Goal: Information Seeking & Learning: Understand process/instructions

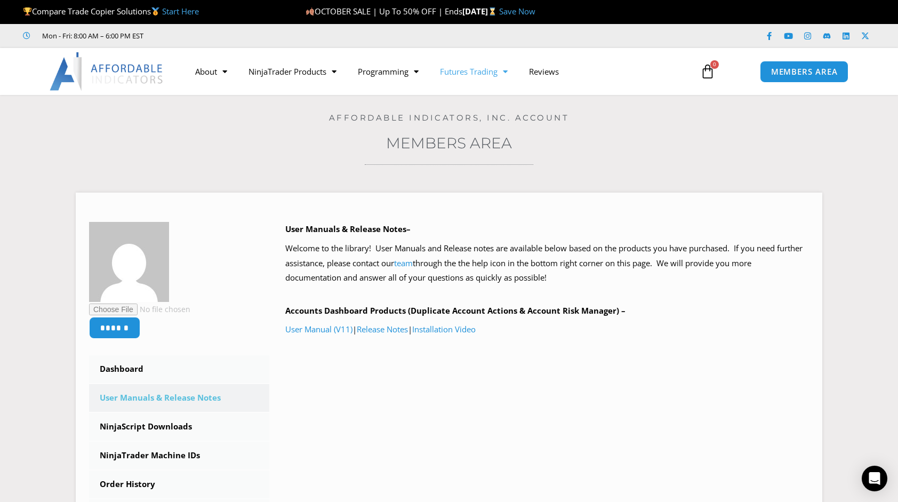
click at [499, 73] on link "Futures Trading" at bounding box center [473, 71] width 89 height 25
click at [486, 71] on link "Futures Trading" at bounding box center [473, 71] width 89 height 25
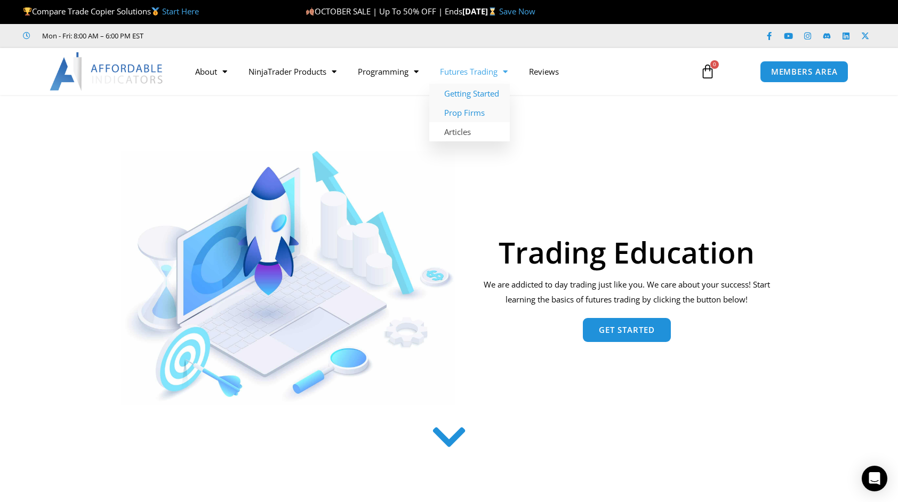
click at [462, 112] on link "Prop Firms" at bounding box center [469, 112] width 81 height 19
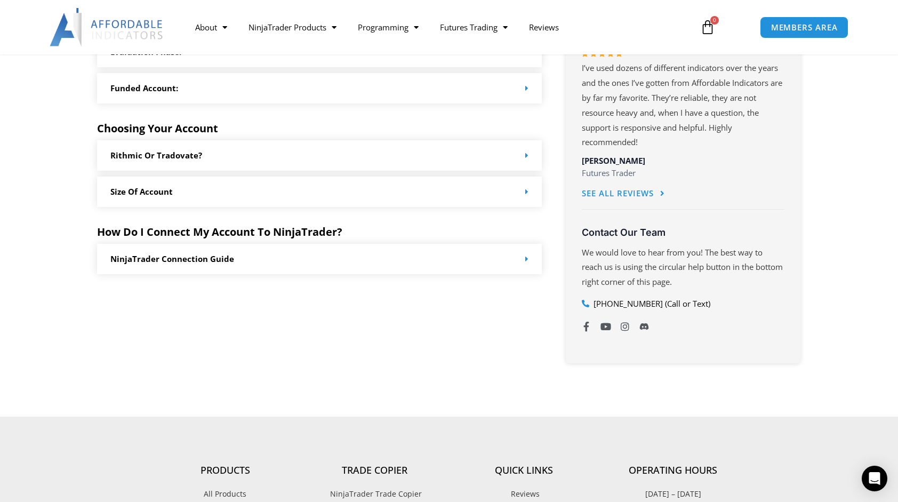
scroll to position [587, 0]
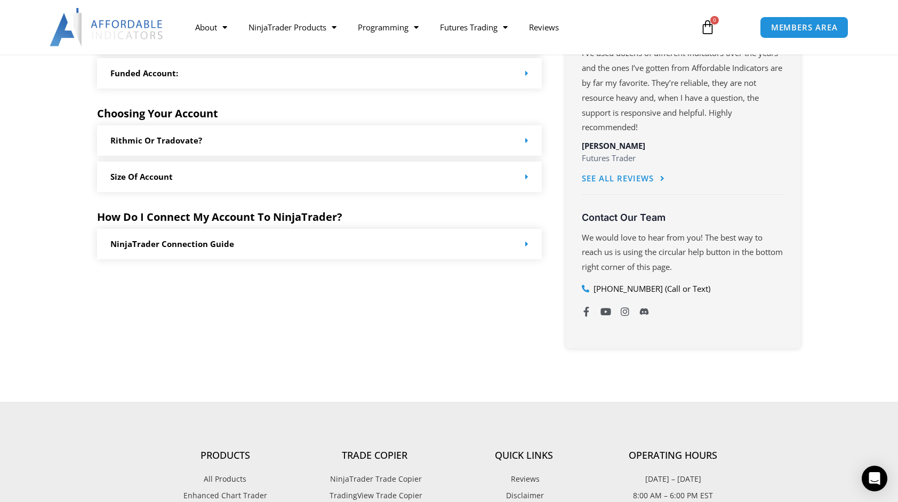
click at [411, 138] on div "Rithmic or Tradovate?" at bounding box center [319, 140] width 445 height 30
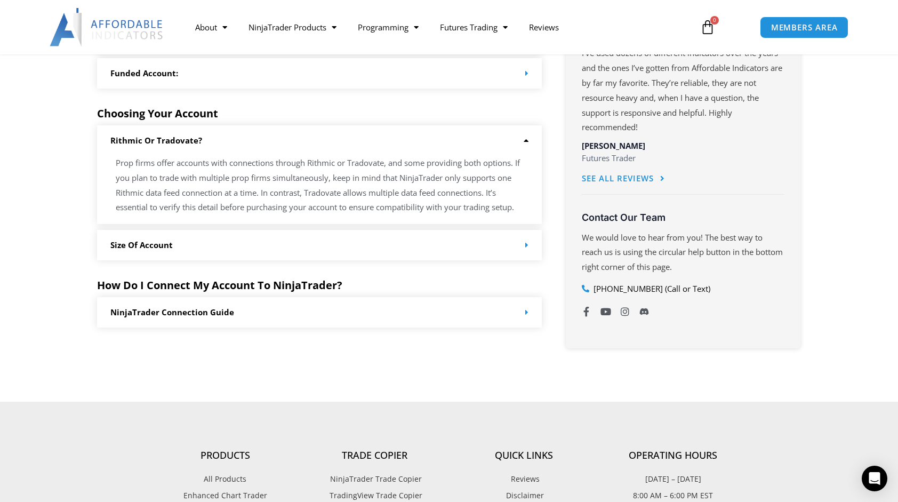
click at [369, 242] on div "Size of Account" at bounding box center [319, 245] width 445 height 30
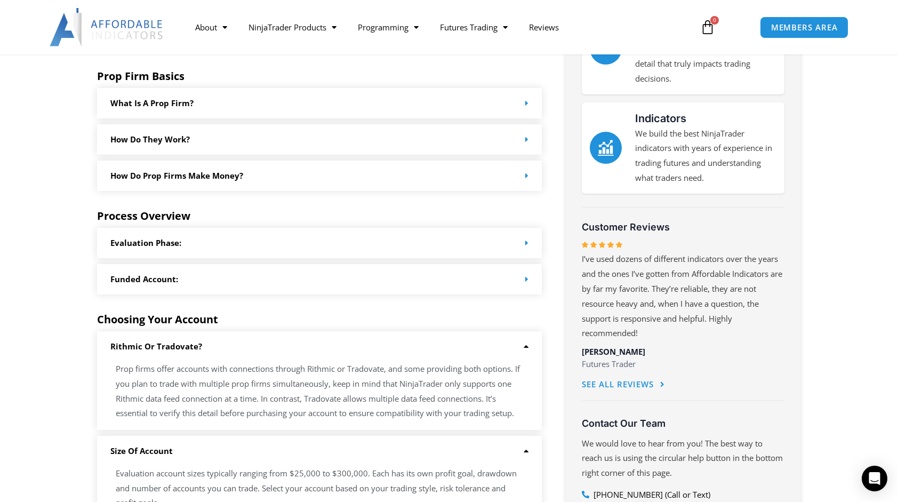
scroll to position [373, 0]
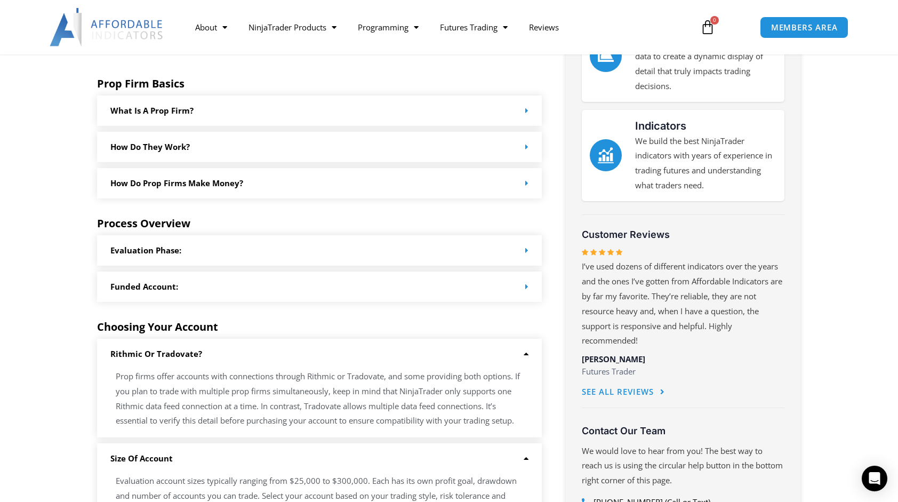
click at [354, 239] on div "Evaluation Phase:" at bounding box center [319, 250] width 445 height 30
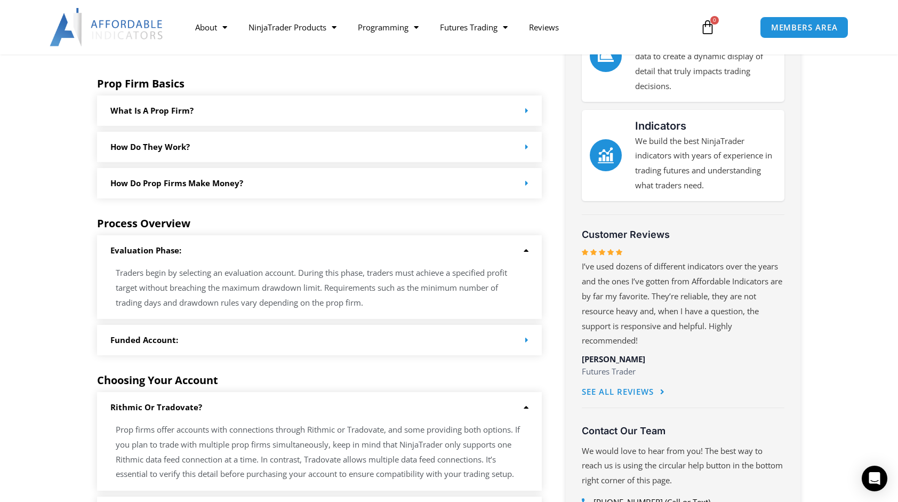
click at [330, 110] on div "What is a prop firm?" at bounding box center [319, 110] width 445 height 30
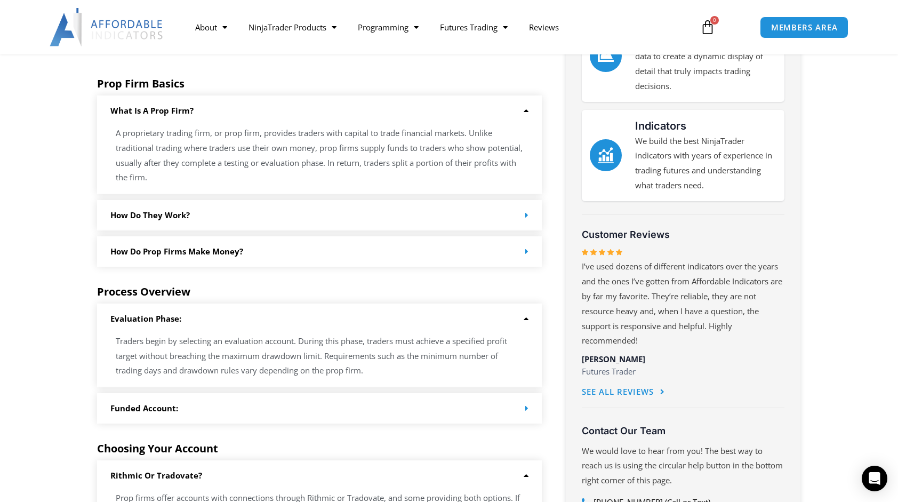
click at [326, 193] on div "A proprietary trading firm, or prop firm, provides traders with capital to trad…" at bounding box center [319, 160] width 445 height 68
click at [311, 203] on div "How Do they work?" at bounding box center [319, 215] width 445 height 30
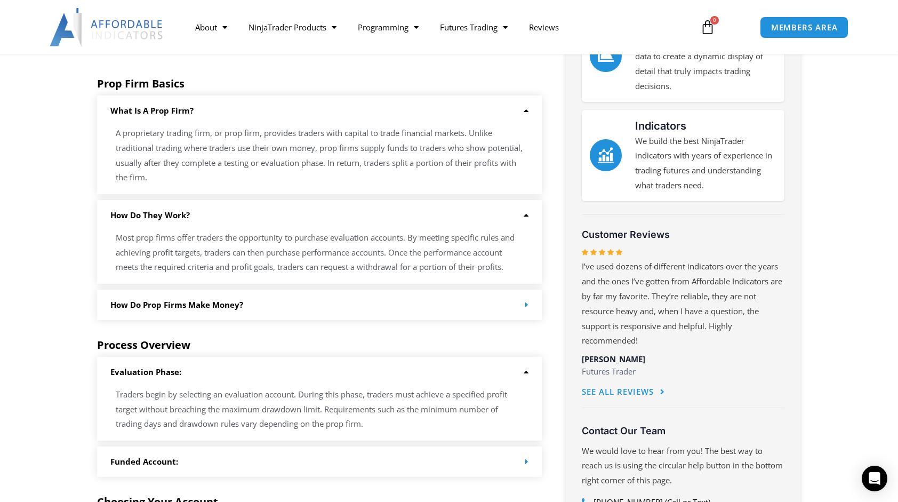
click at [293, 306] on div "How do Prop Firms make money?" at bounding box center [319, 305] width 445 height 30
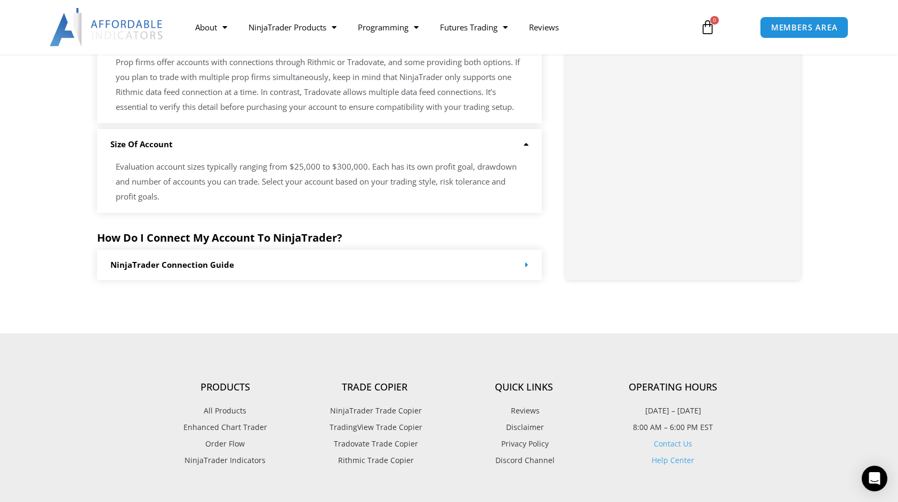
scroll to position [906, 0]
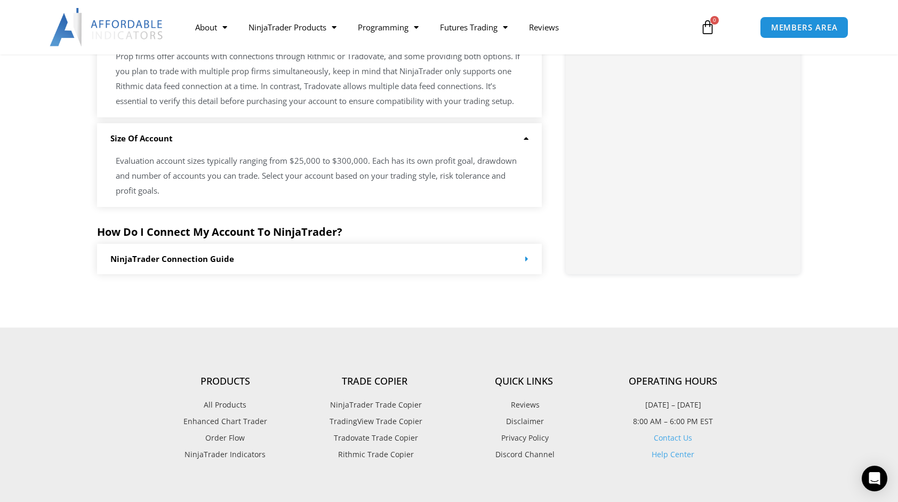
click at [292, 257] on div "NinjaTrader Connection Guide" at bounding box center [319, 259] width 445 height 30
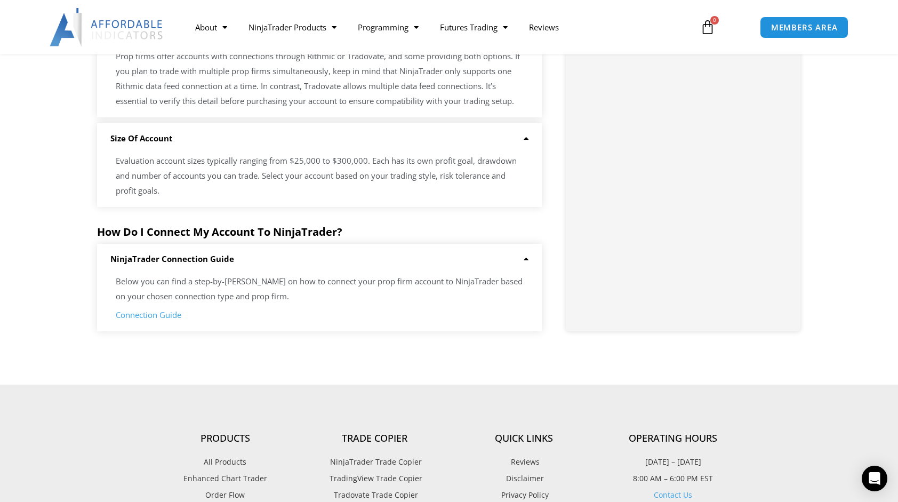
click at [152, 314] on link "Connection Guide" at bounding box center [149, 314] width 66 height 11
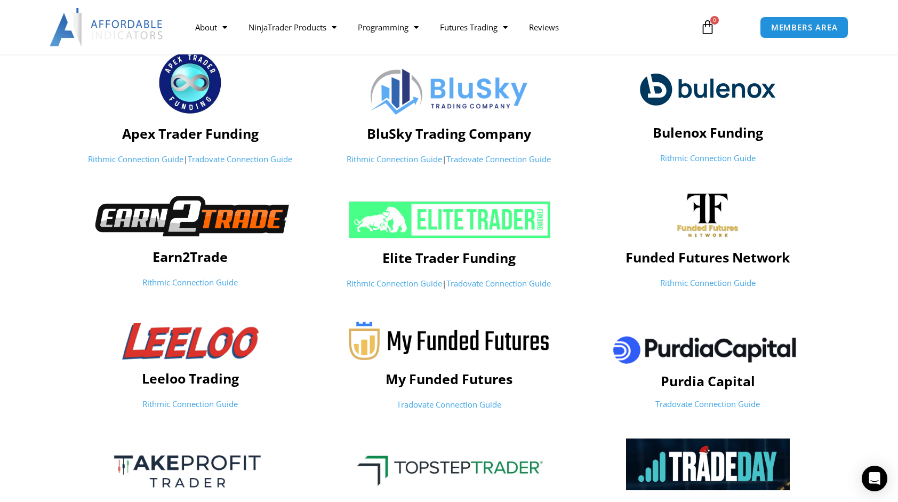
scroll to position [213, 0]
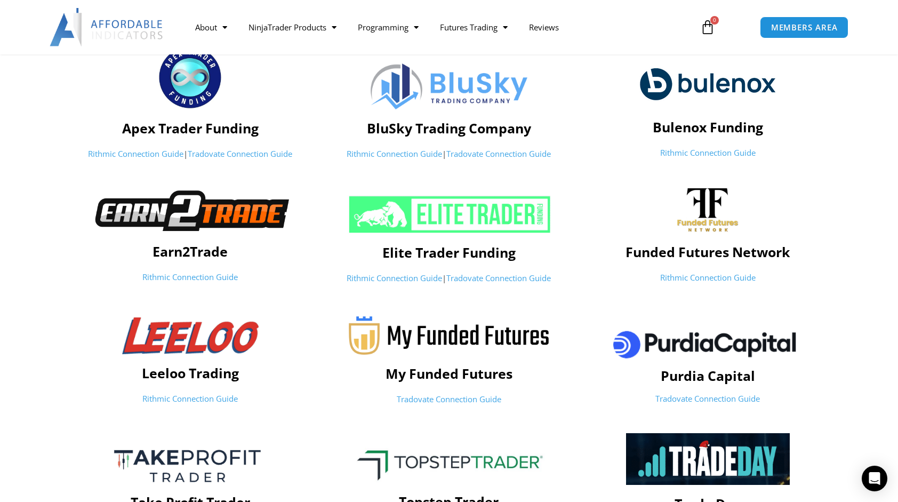
click at [222, 342] on img at bounding box center [190, 335] width 136 height 37
